Goal: Information Seeking & Learning: Learn about a topic

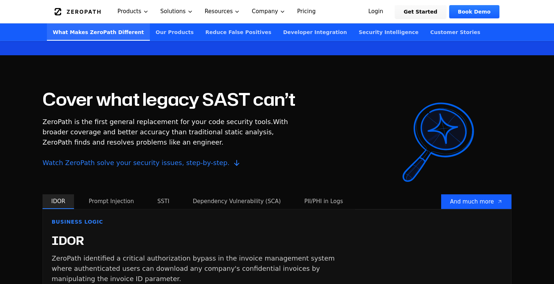
scroll to position [431, 0]
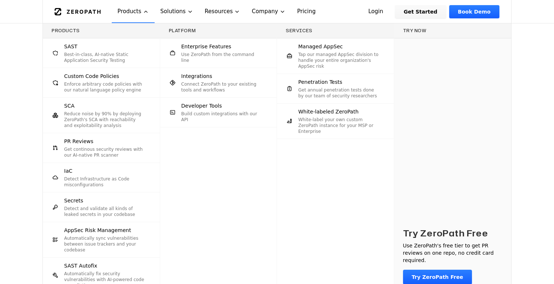
click at [87, 113] on p "Reduce noise by 90% by deploying ZeroPath's SCA with reachability and exploitab…" at bounding box center [104, 120] width 81 height 18
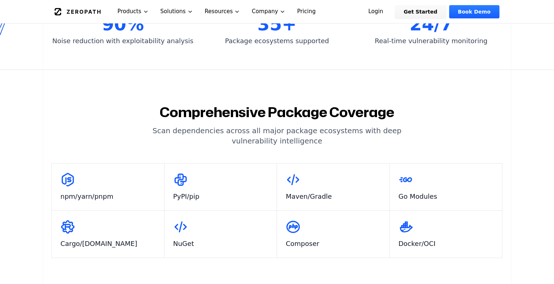
scroll to position [298, 0]
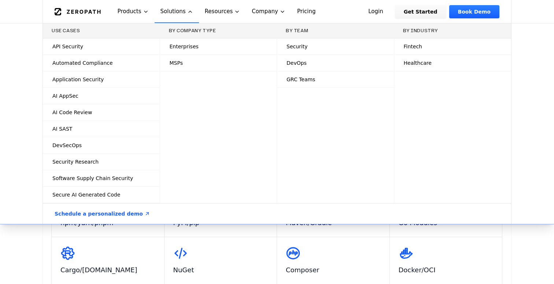
click at [81, 164] on span "Security Research" at bounding box center [75, 161] width 46 height 7
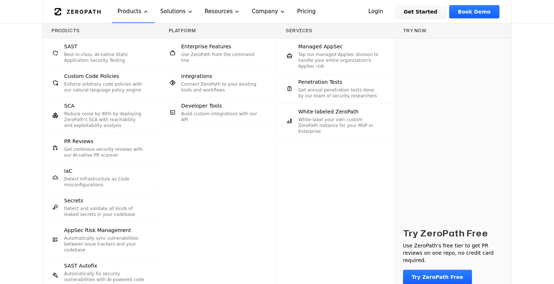
scroll to position [119, 0]
click at [110, 239] on p "Automatically sync vulnerabilities between issue trackers and your codebase" at bounding box center [104, 245] width 81 height 18
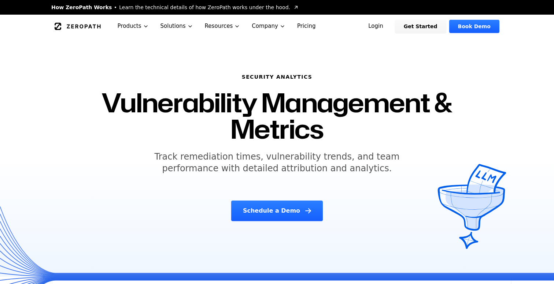
click at [304, 26] on link "Pricing" at bounding box center [306, 26] width 30 height 23
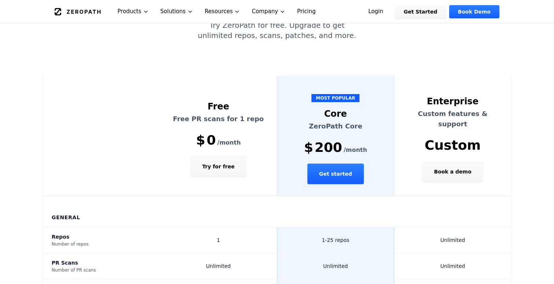
scroll to position [147, 0]
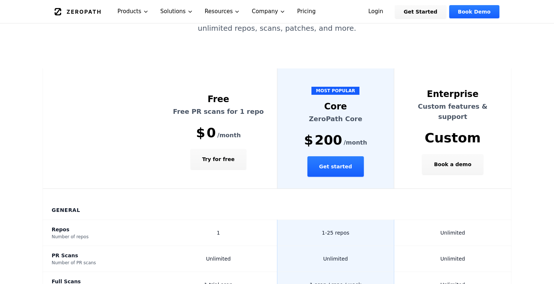
drag, startPoint x: 325, startPoint y: 208, endPoint x: 359, endPoint y: 206, distance: 33.4
click at [360, 220] on td "1-25 repos" at bounding box center [335, 233] width 117 height 26
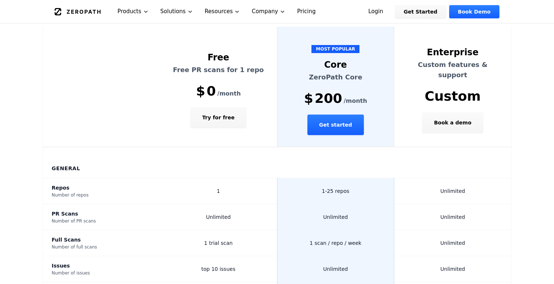
scroll to position [200, 0]
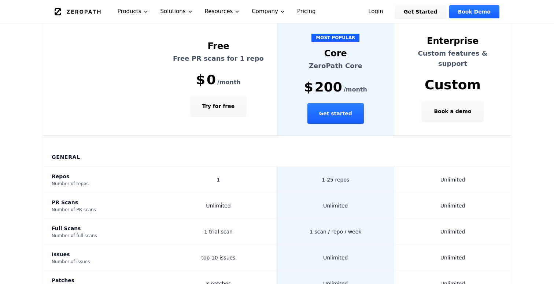
drag, startPoint x: 366, startPoint y: 205, endPoint x: 301, endPoint y: 207, distance: 65.7
click at [301, 219] on td "1 scan / repo / week" at bounding box center [335, 232] width 117 height 26
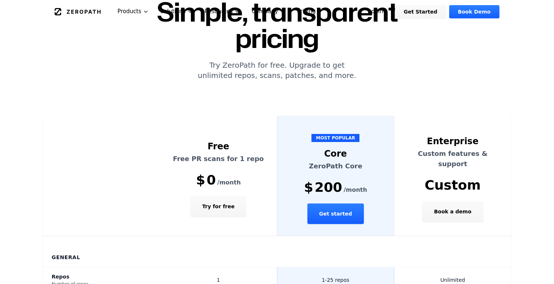
scroll to position [0, 0]
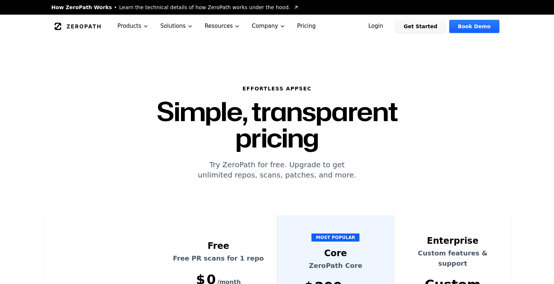
click at [84, 25] on icon "Global" at bounding box center [78, 26] width 46 height 7
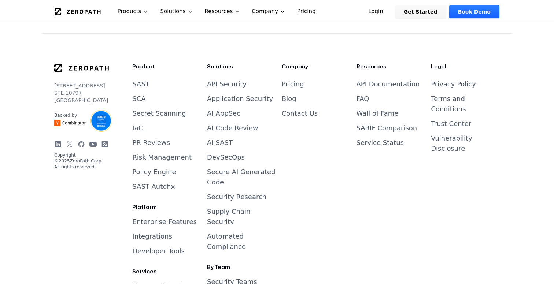
scroll to position [3043, 0]
